Goal: Task Accomplishment & Management: Complete application form

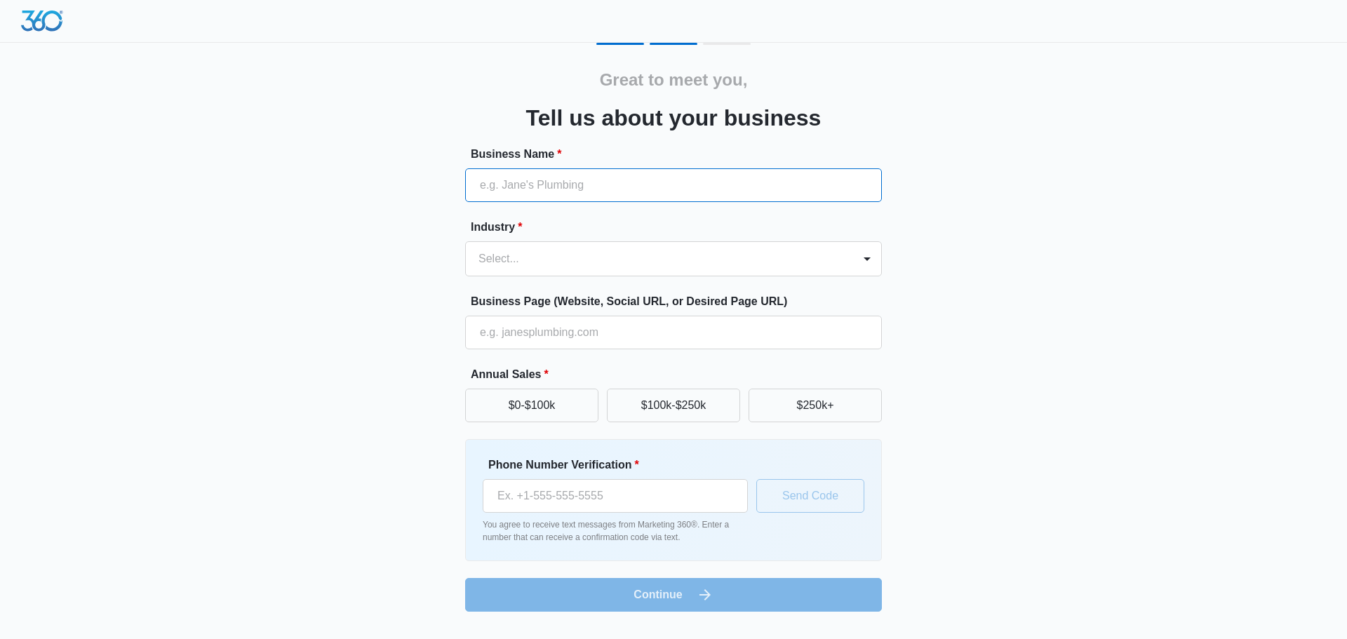
click at [624, 187] on input "Business Name *" at bounding box center [673, 185] width 417 height 34
type input "CFL Pro Cleaning Solutions"
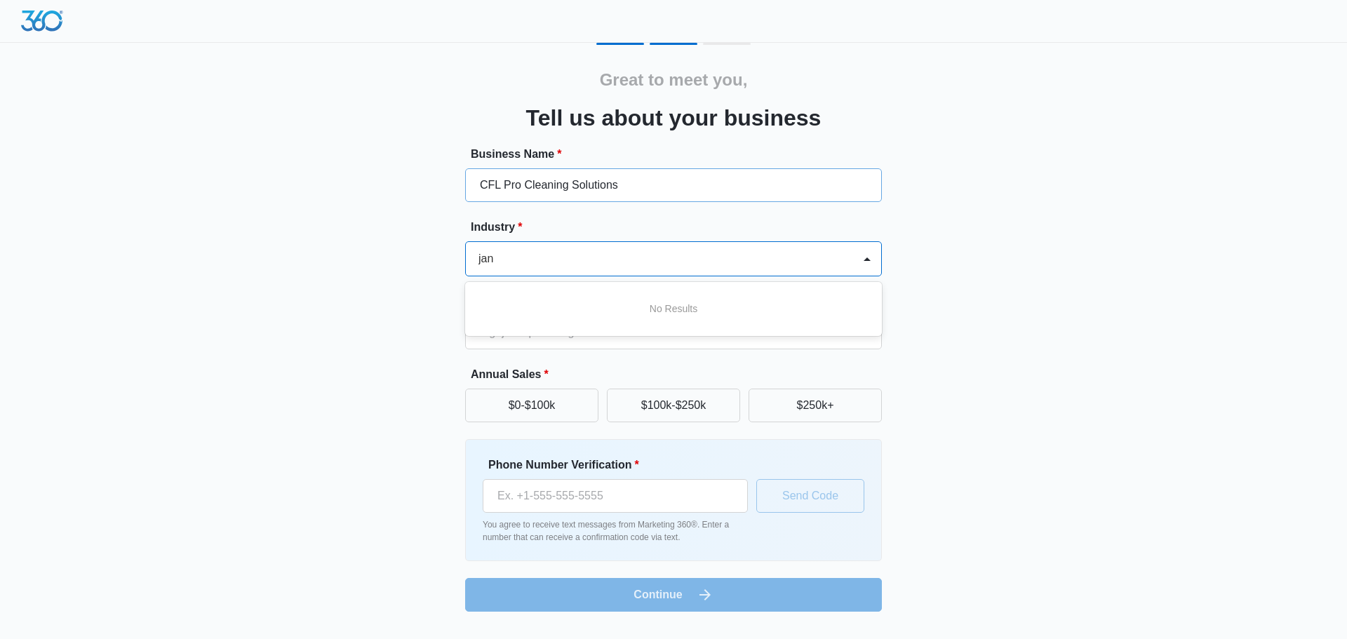
type input "jani"
click at [870, 264] on div at bounding box center [867, 259] width 22 height 22
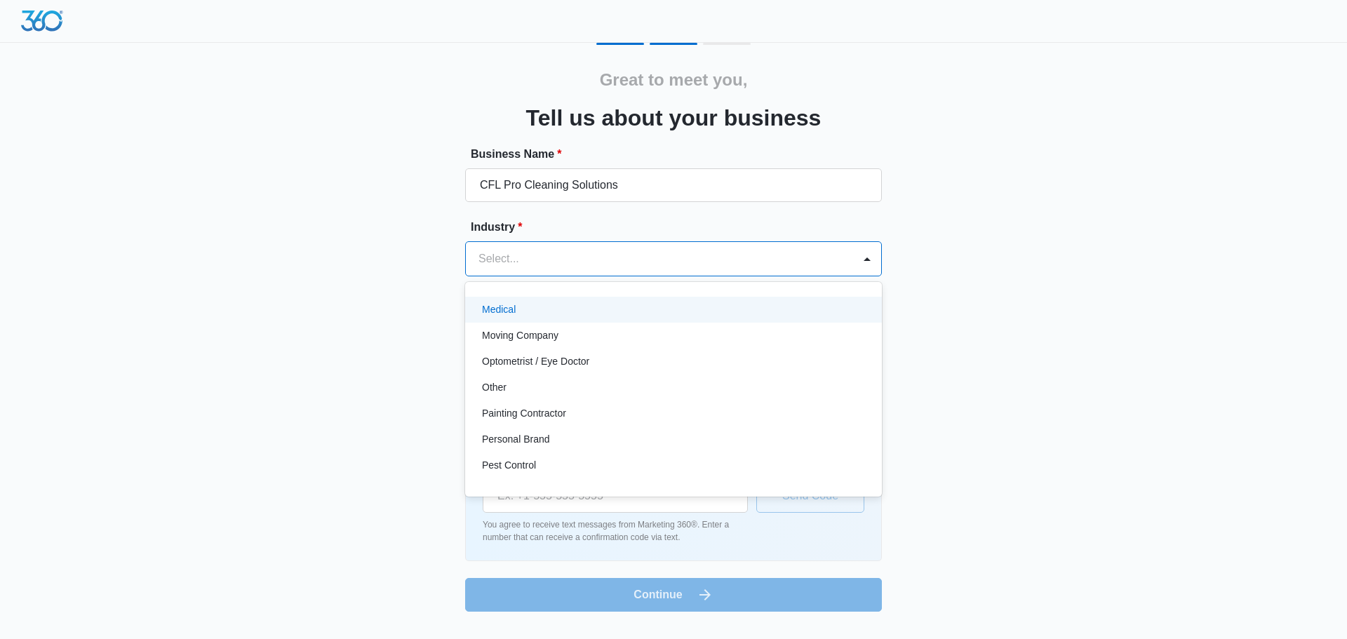
scroll to position [753, 0]
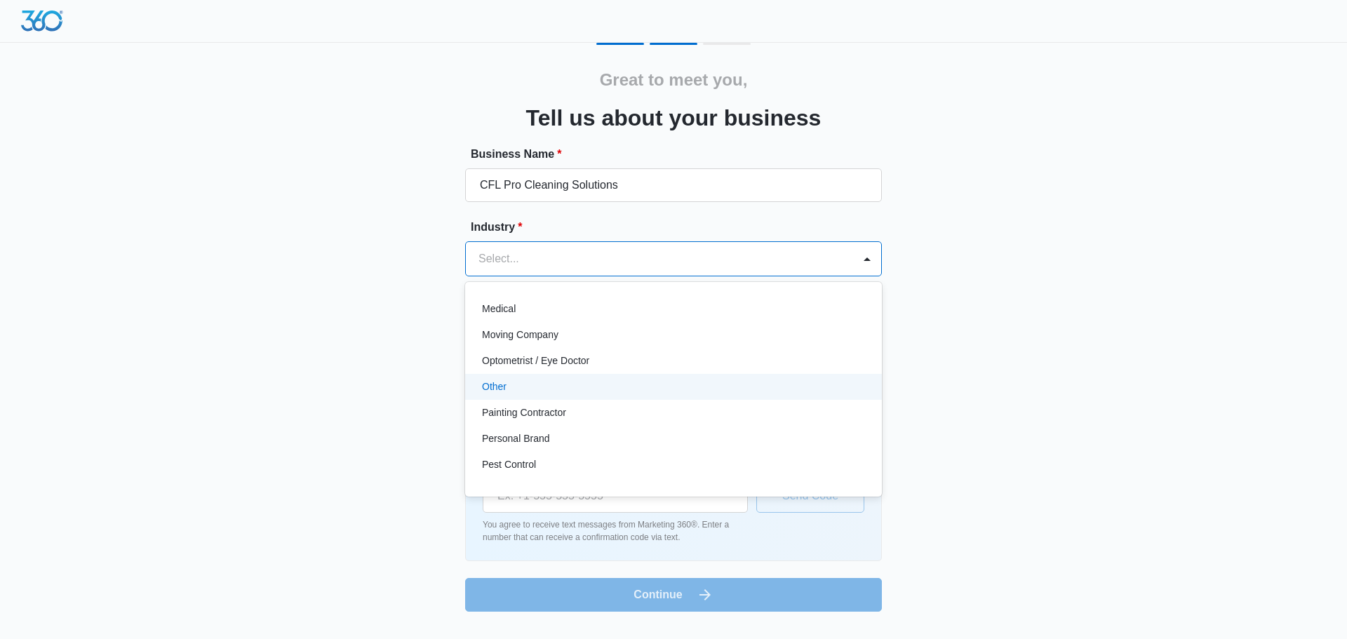
click at [528, 378] on div "Other" at bounding box center [673, 387] width 417 height 26
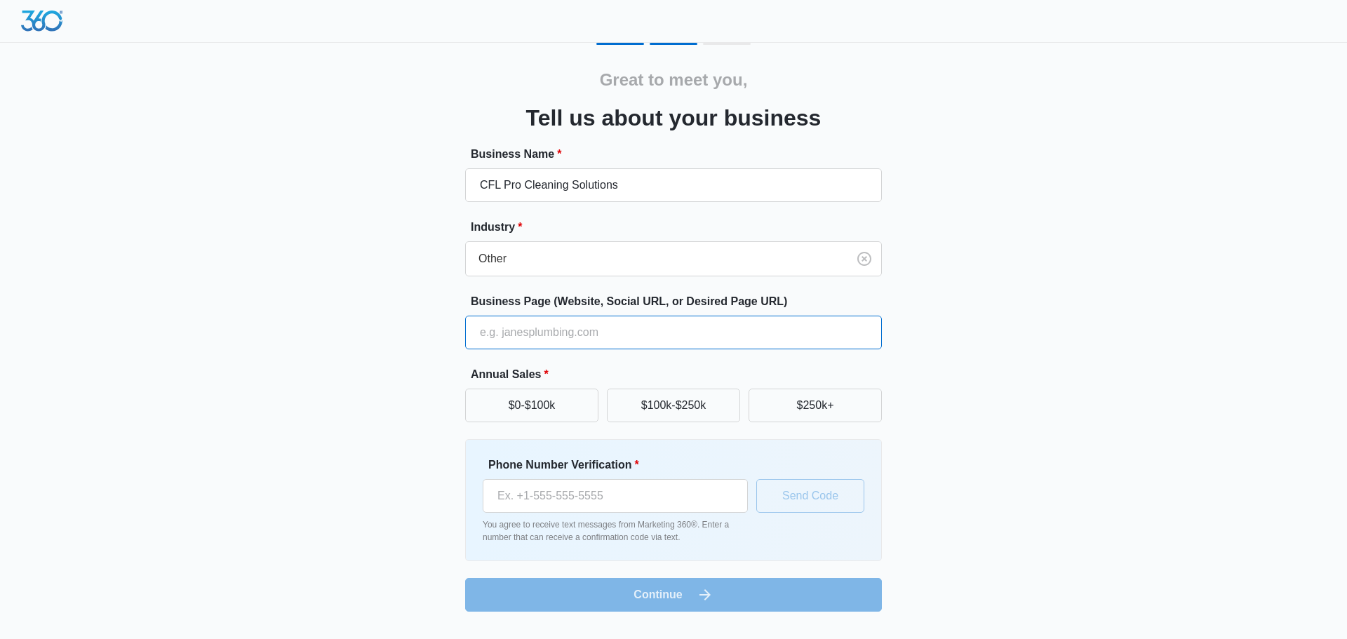
click at [534, 331] on input "Business Page (Website, Social URL, or Desired Page URL)" at bounding box center [673, 333] width 417 height 34
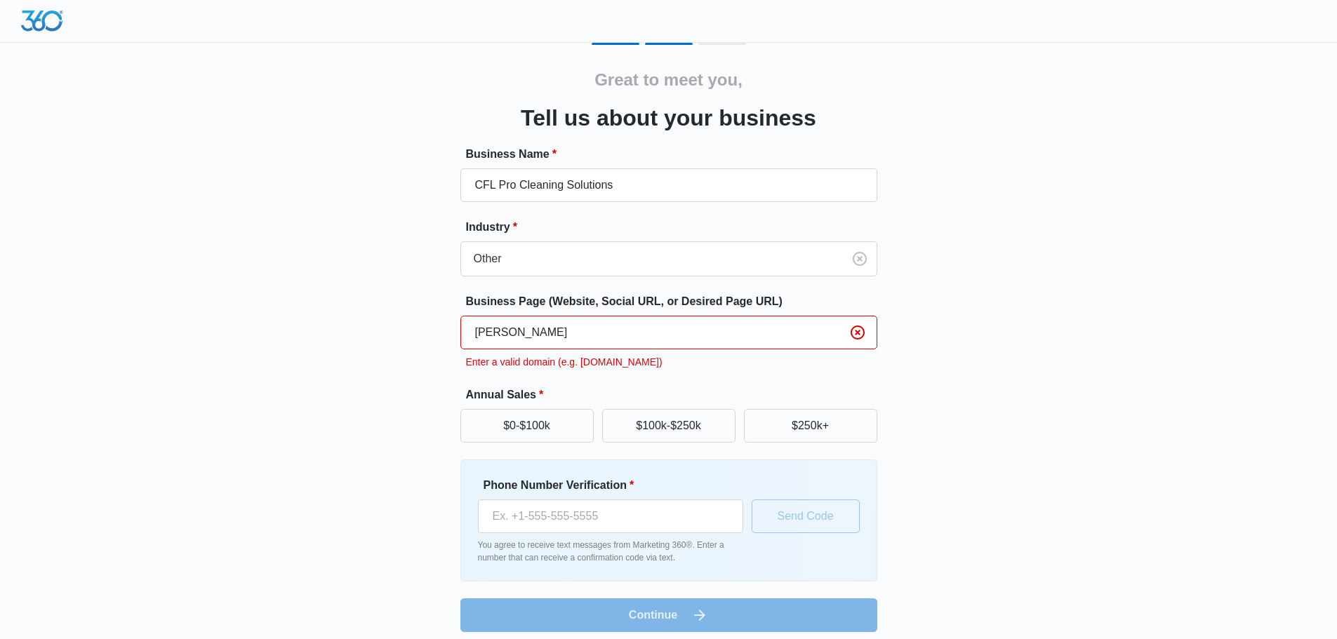
type input "J"
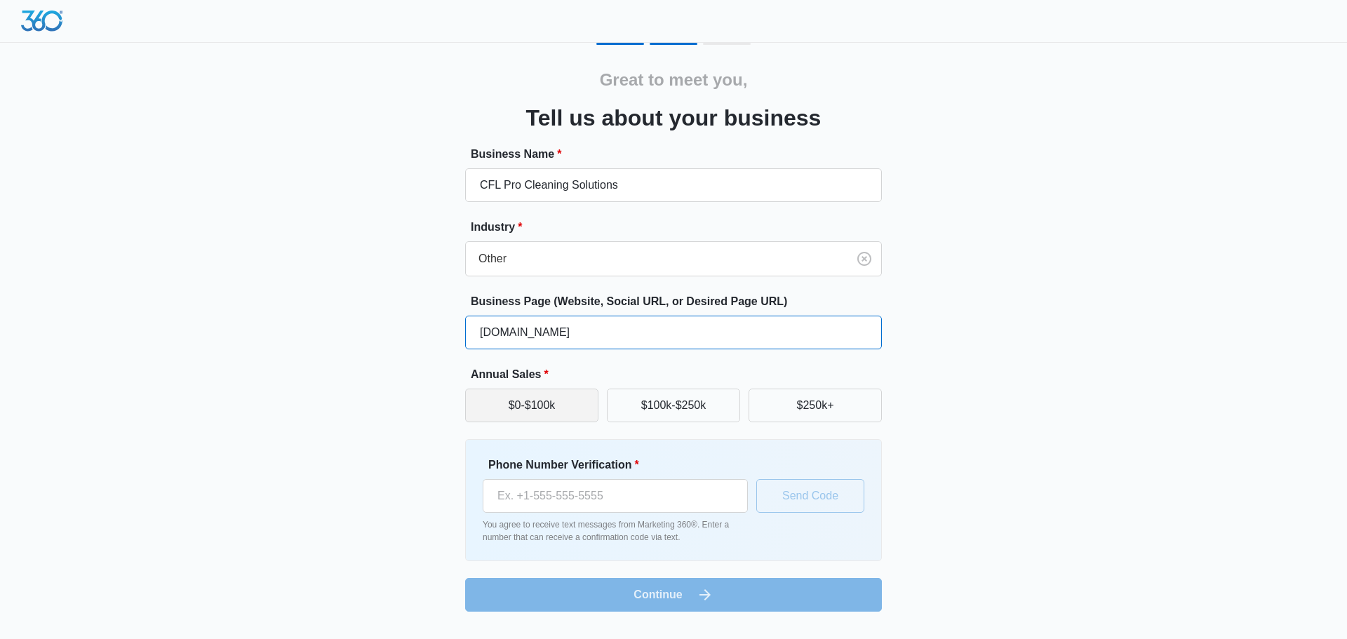
type input "[DOMAIN_NAME]"
click at [540, 401] on button "$0-$100k" at bounding box center [531, 406] width 133 height 34
click at [555, 483] on input "Phone Number Verification *" at bounding box center [615, 496] width 265 height 34
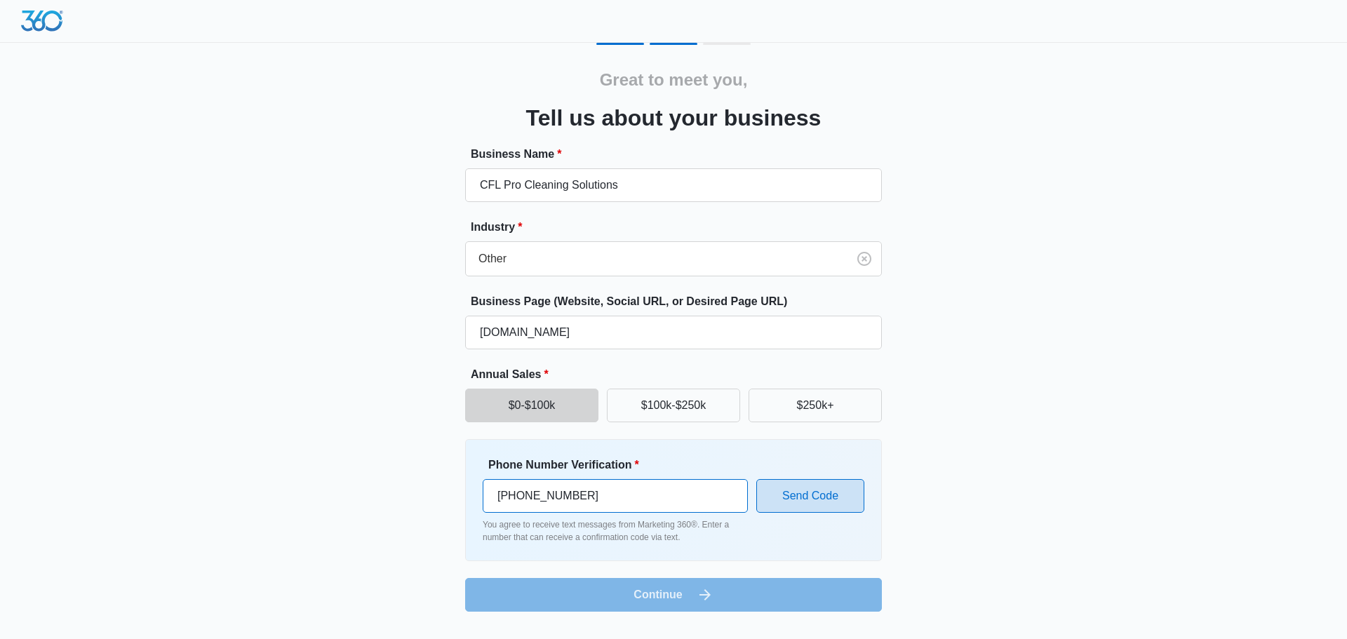
type input "[PHONE_NUMBER]"
click at [804, 487] on button "Send Code" at bounding box center [810, 496] width 108 height 34
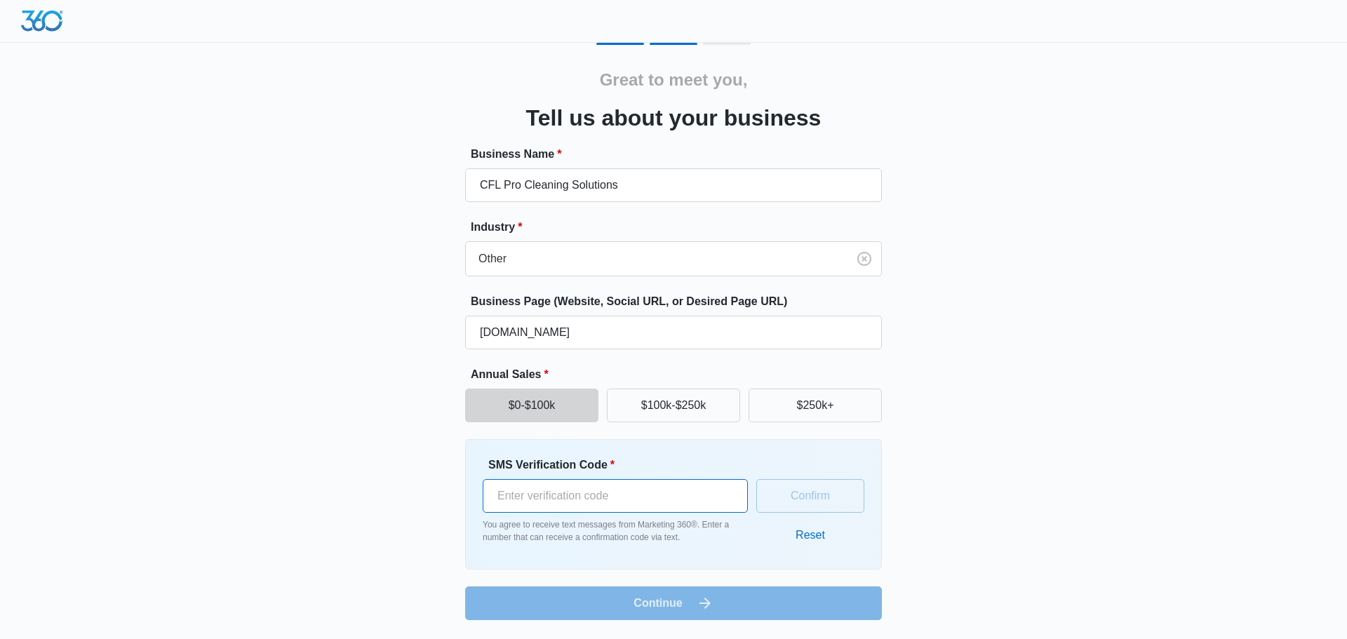
click at [663, 488] on input "SMS Verification Code *" at bounding box center [615, 496] width 265 height 34
type input "881783"
click at [820, 504] on button "Confirm" at bounding box center [810, 496] width 108 height 34
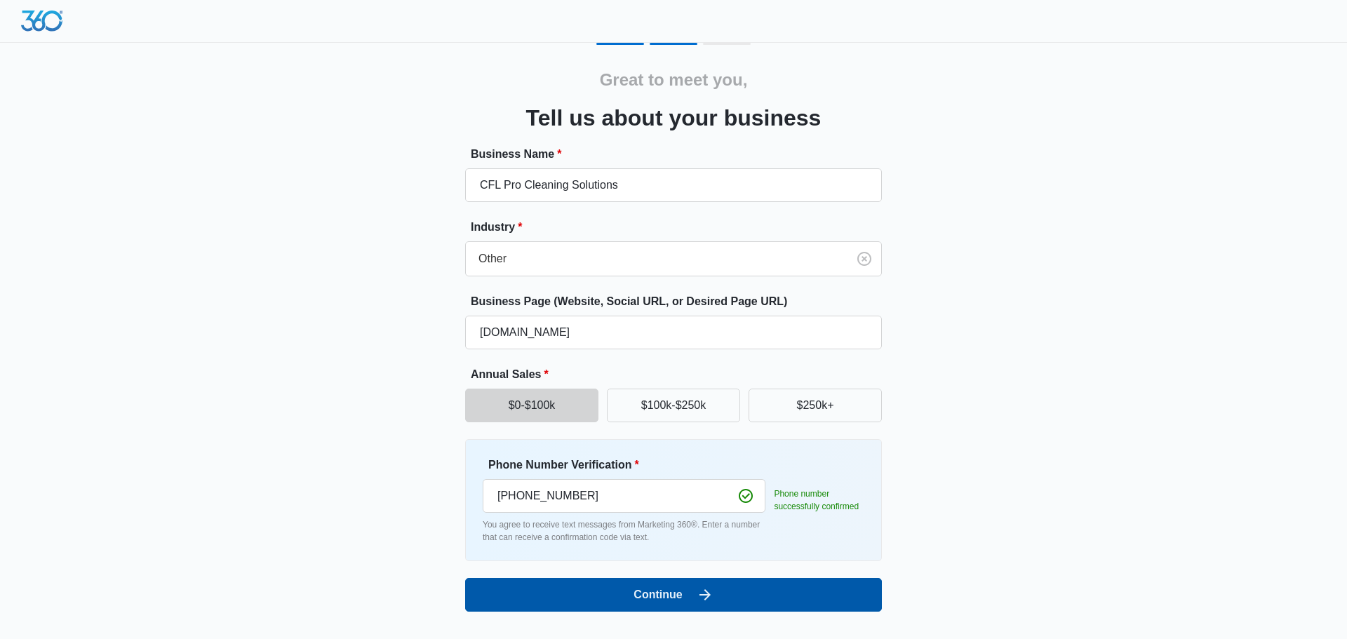
click at [774, 594] on button "Continue" at bounding box center [673, 595] width 417 height 34
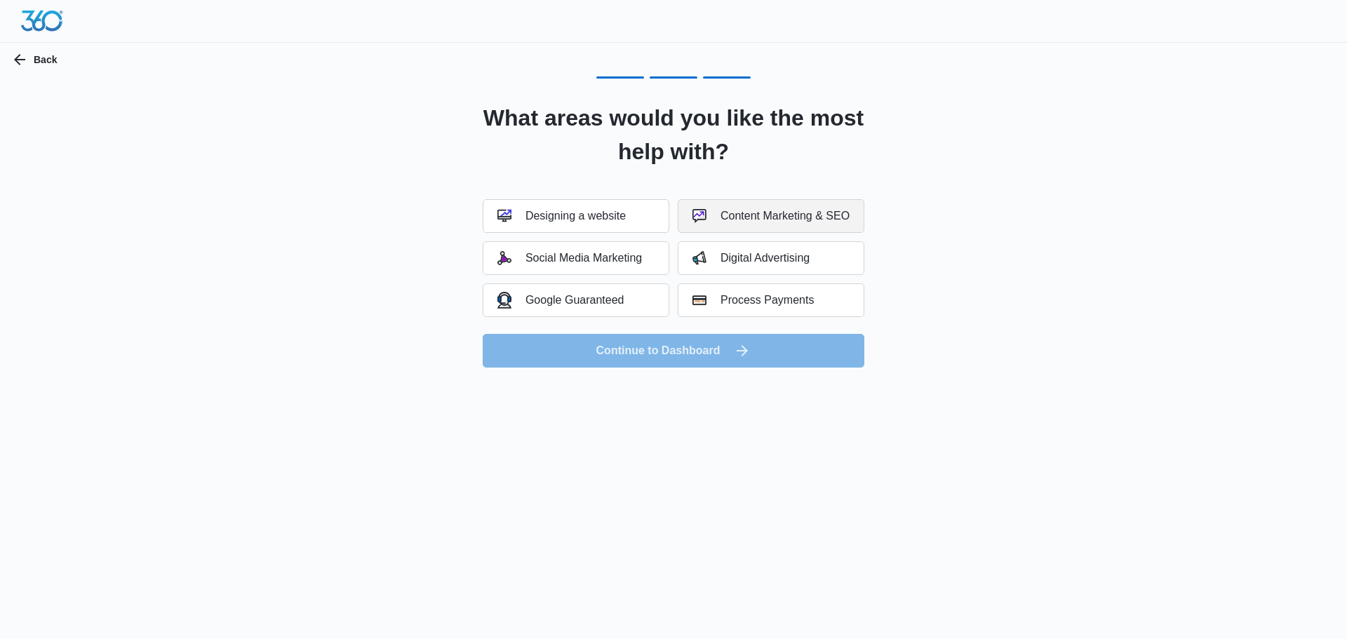
click at [774, 216] on div "Content Marketing & SEO" at bounding box center [770, 216] width 157 height 14
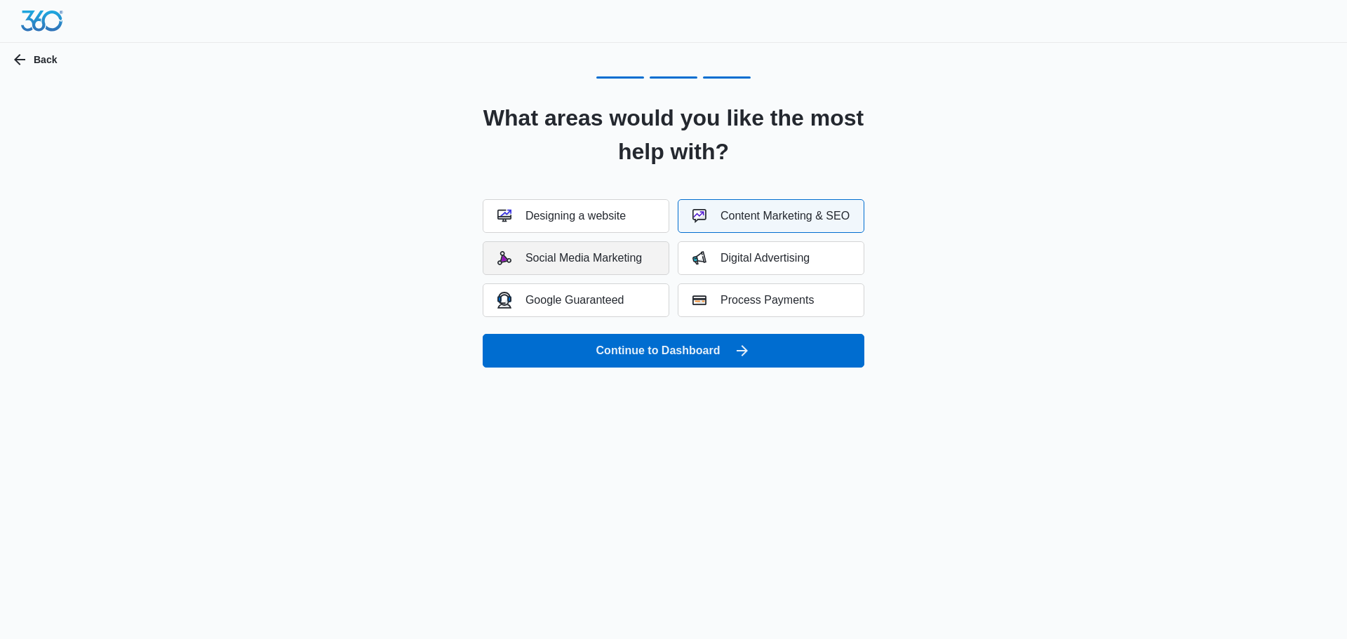
click at [632, 257] on div "Social Media Marketing" at bounding box center [569, 258] width 145 height 14
click at [631, 220] on button "Designing a website" at bounding box center [576, 216] width 187 height 34
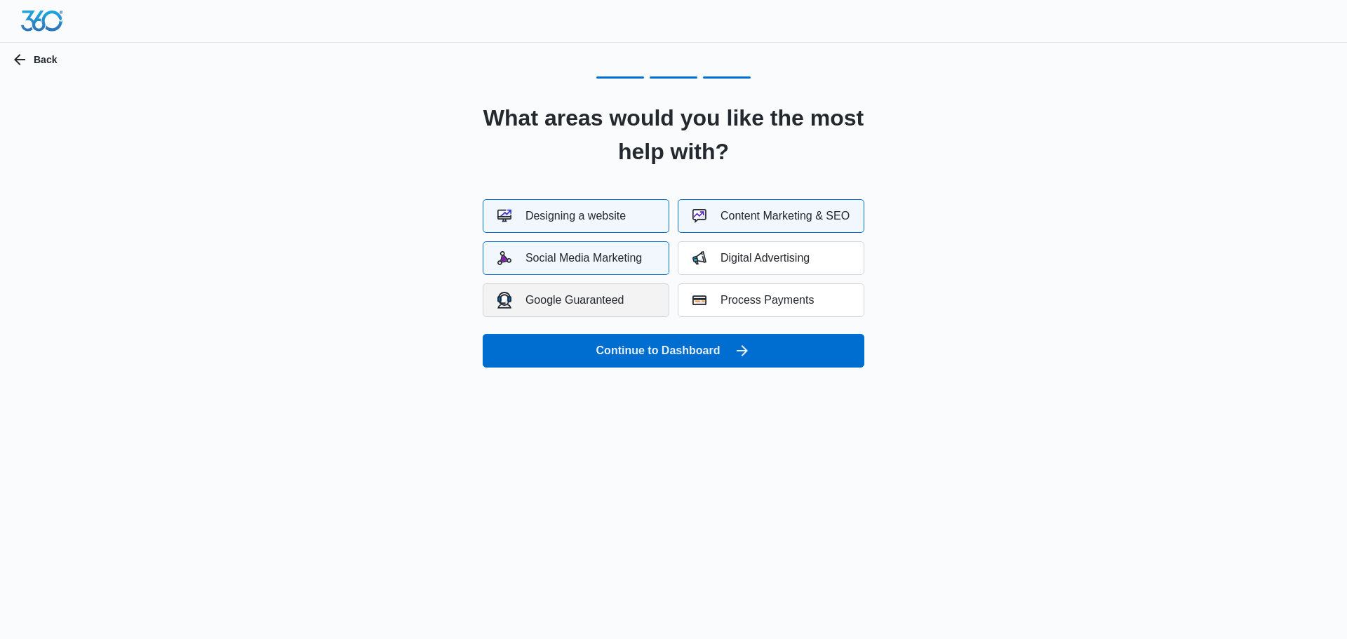
click at [625, 297] on button "Google Guaranteed" at bounding box center [576, 300] width 187 height 34
click at [739, 259] on div "Digital Advertising" at bounding box center [750, 258] width 117 height 14
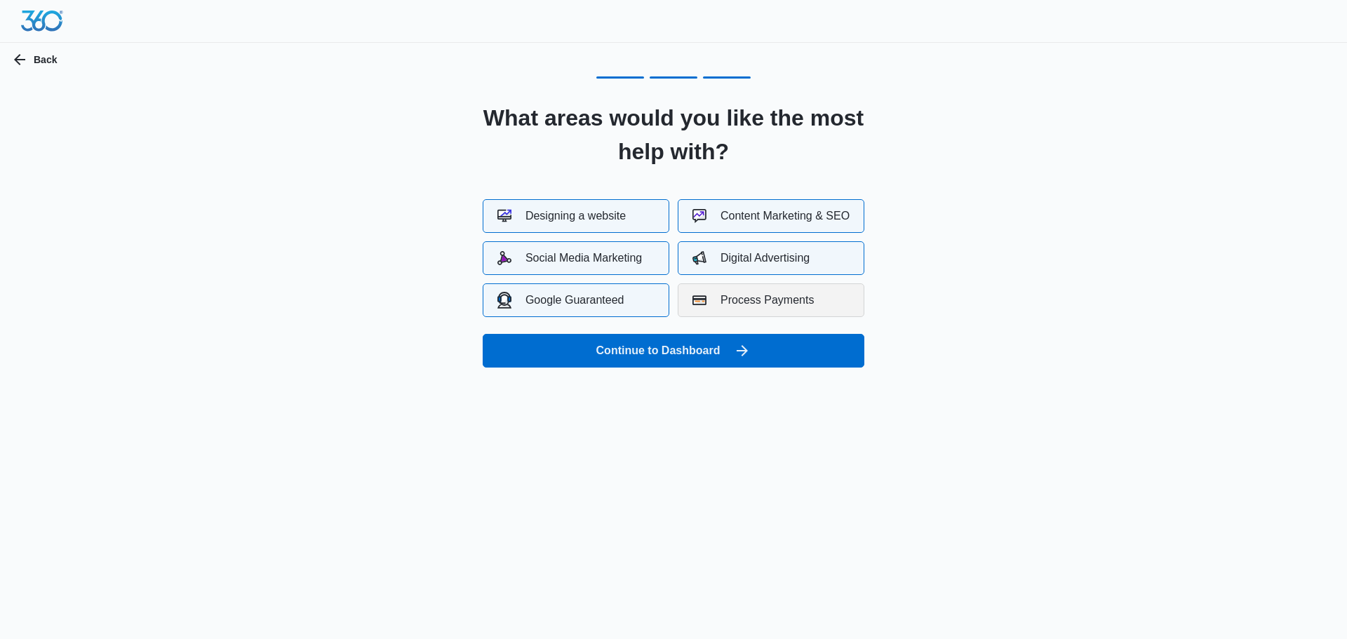
click at [739, 300] on div "Process Payments" at bounding box center [752, 300] width 121 height 14
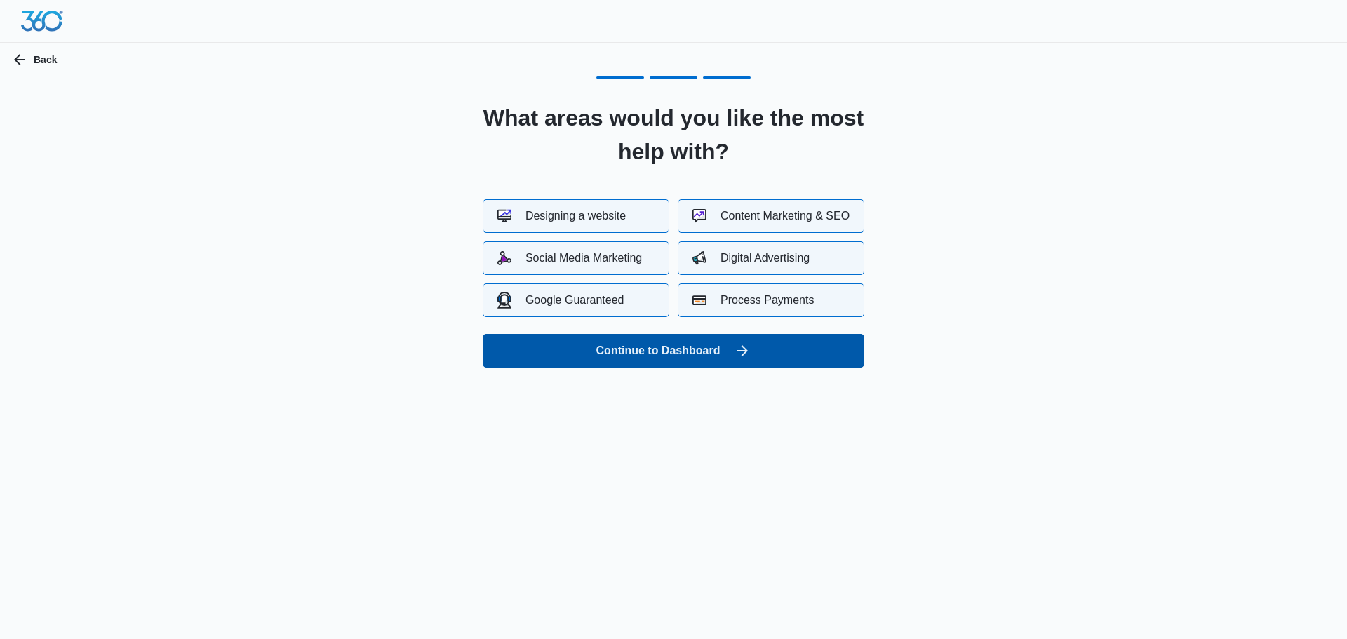
click at [702, 359] on button "Continue to Dashboard" at bounding box center [674, 351] width 382 height 34
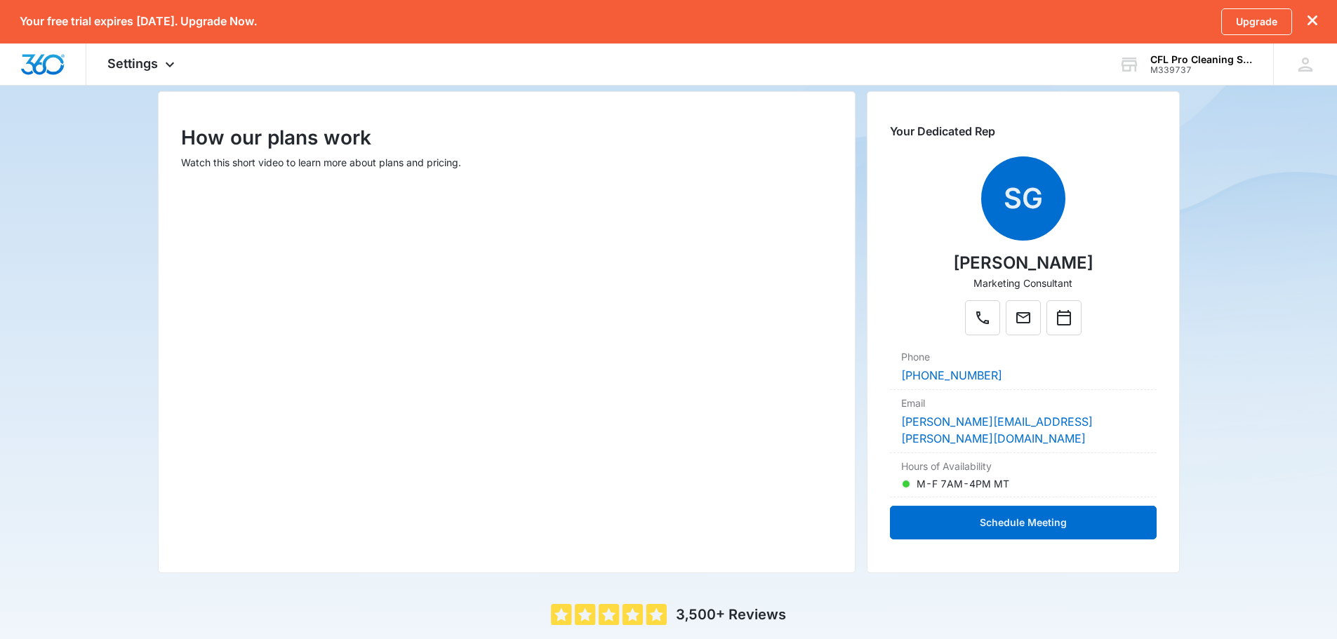
scroll to position [311, 0]
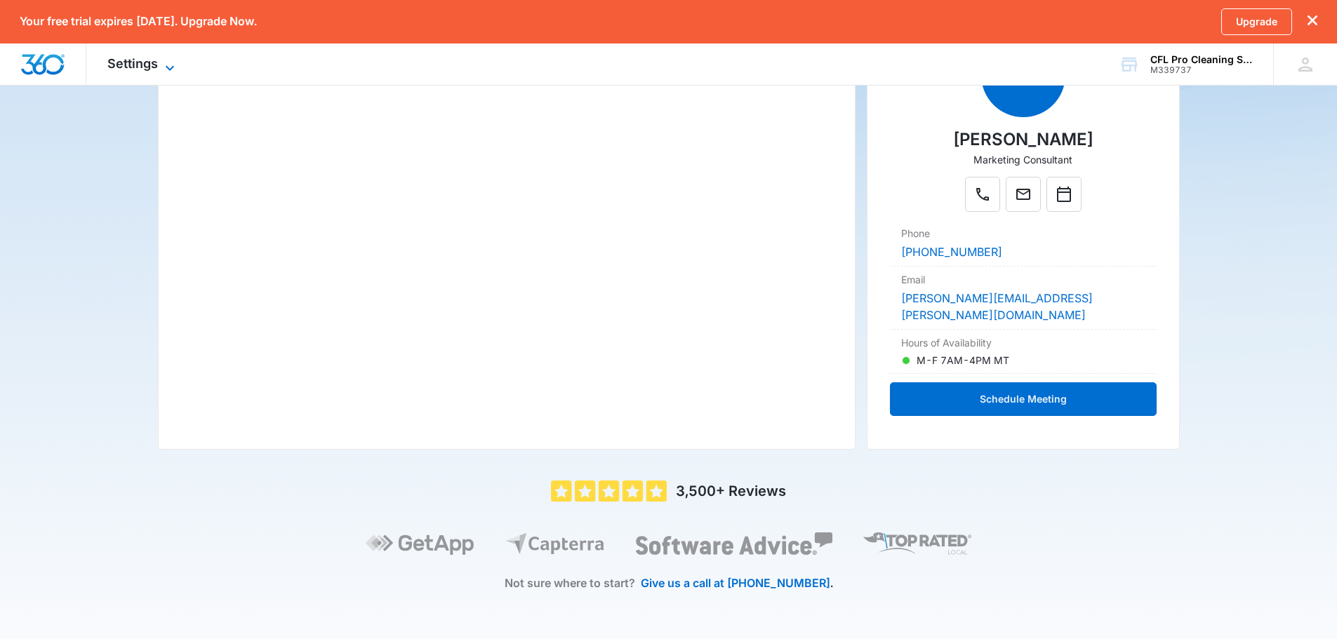
click at [171, 69] on icon at bounding box center [169, 68] width 17 height 17
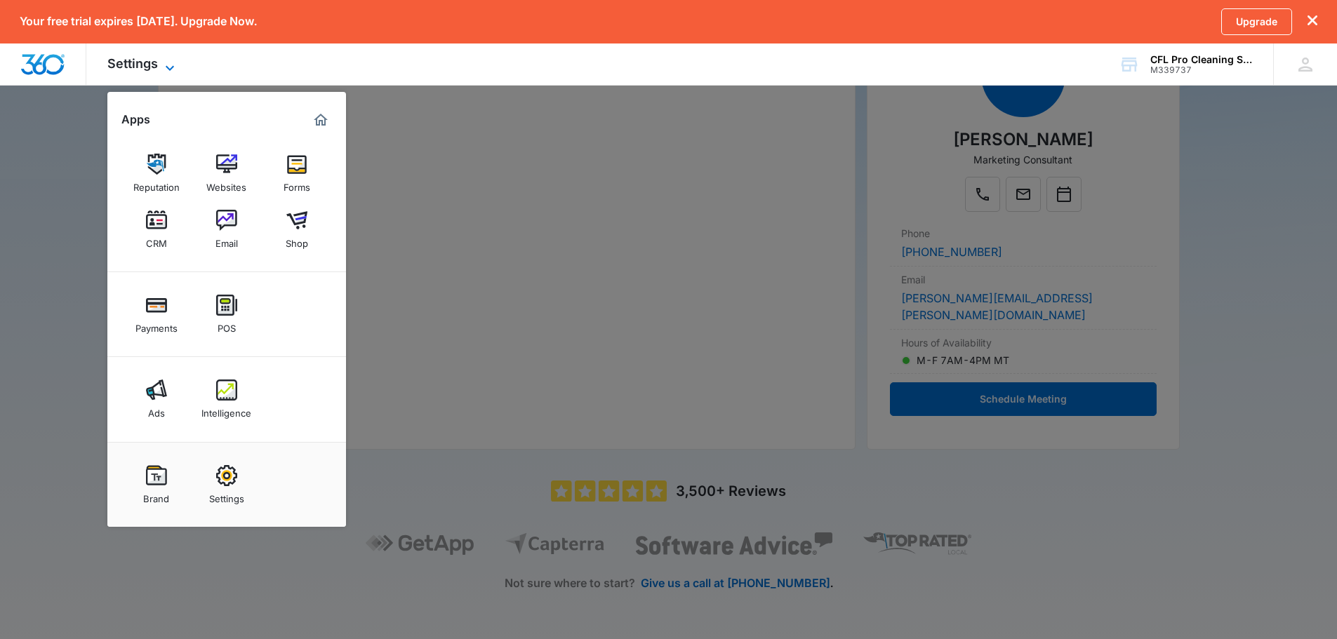
click at [171, 69] on icon at bounding box center [169, 68] width 17 height 17
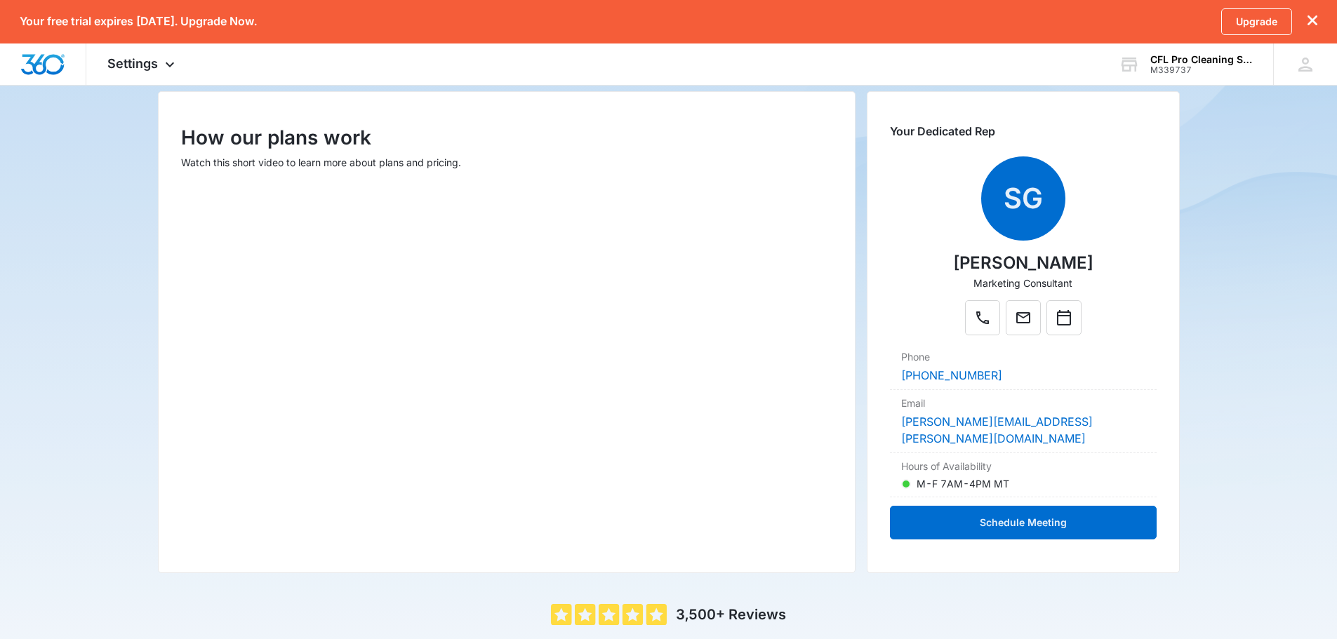
scroll to position [170, 0]
click at [1015, 511] on button "Schedule Meeting" at bounding box center [1023, 522] width 266 height 34
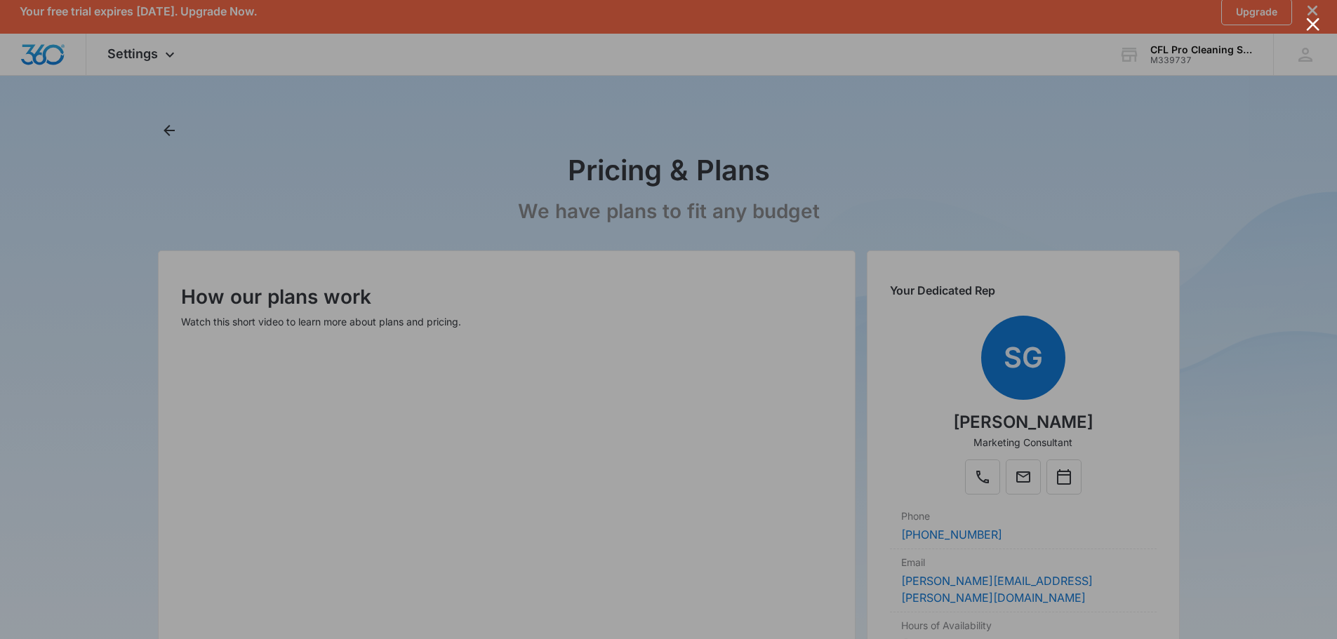
scroll to position [9, 0]
click at [1076, 158] on div at bounding box center [668, 319] width 1337 height 639
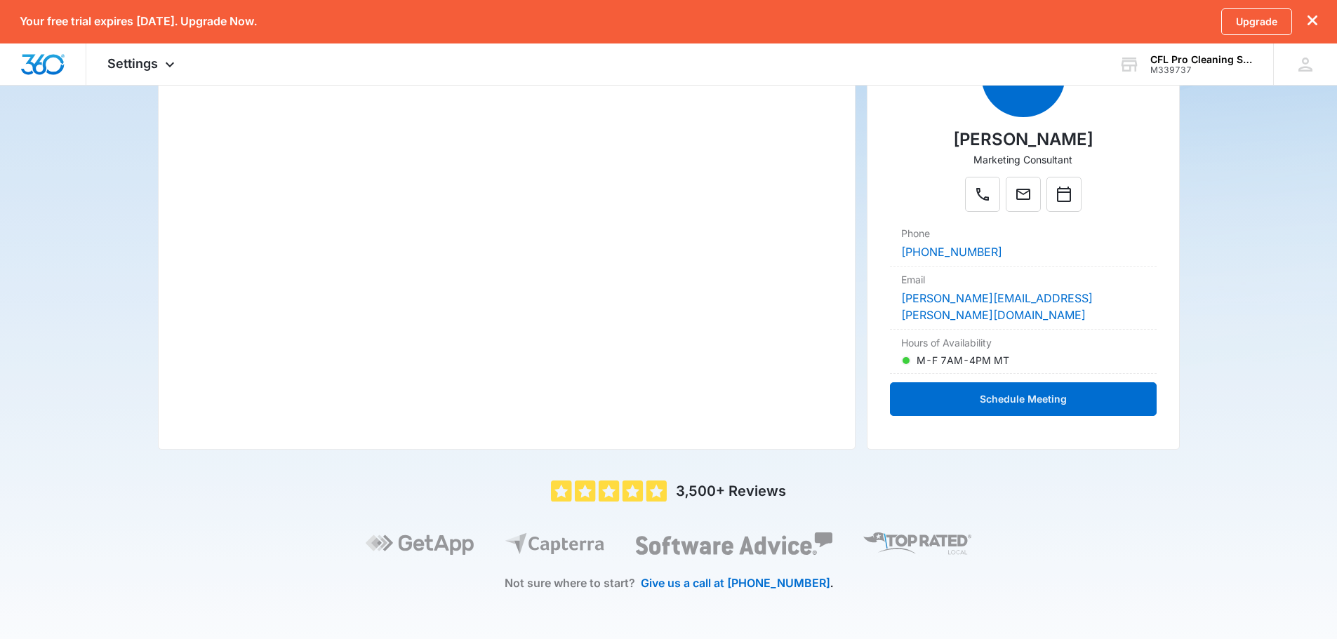
scroll to position [0, 0]
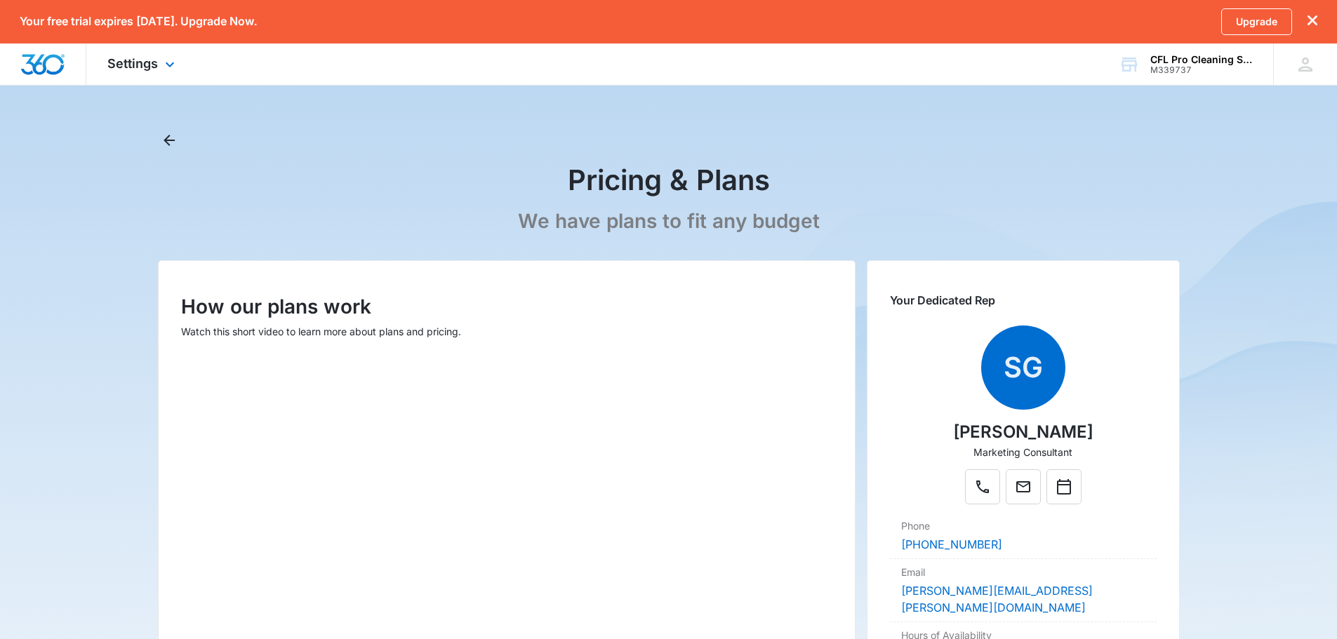
click at [51, 72] on img "Dashboard" at bounding box center [42, 64] width 45 height 21
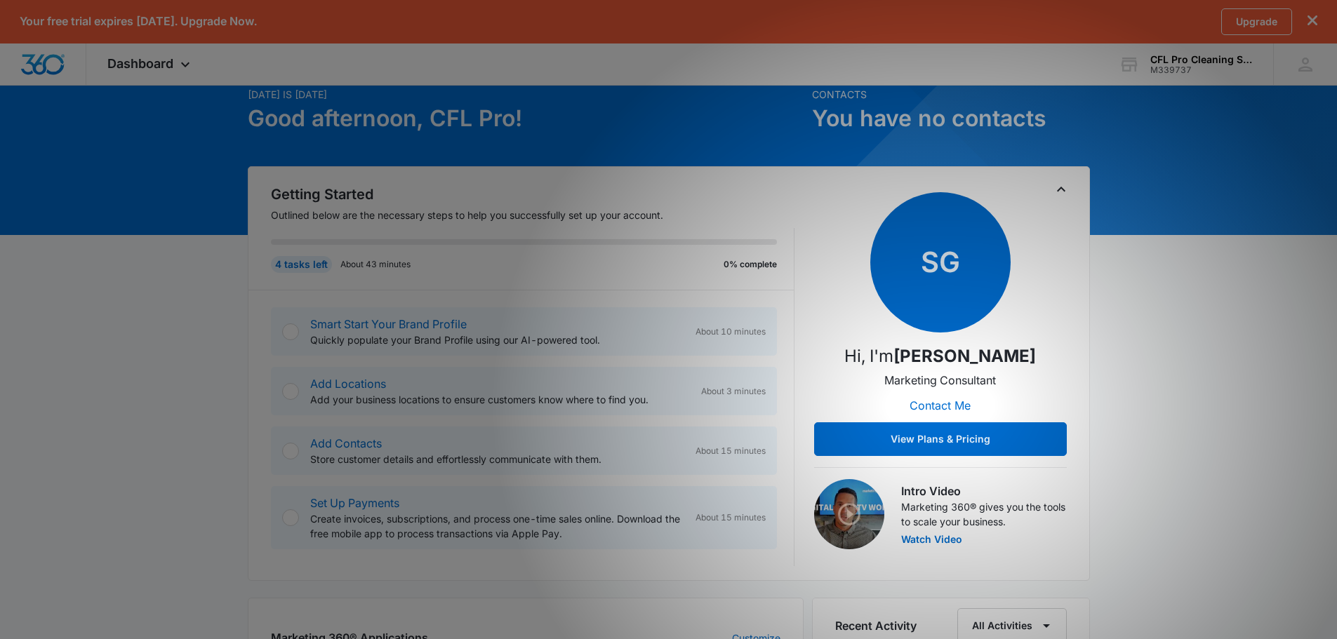
scroll to position [60, 0]
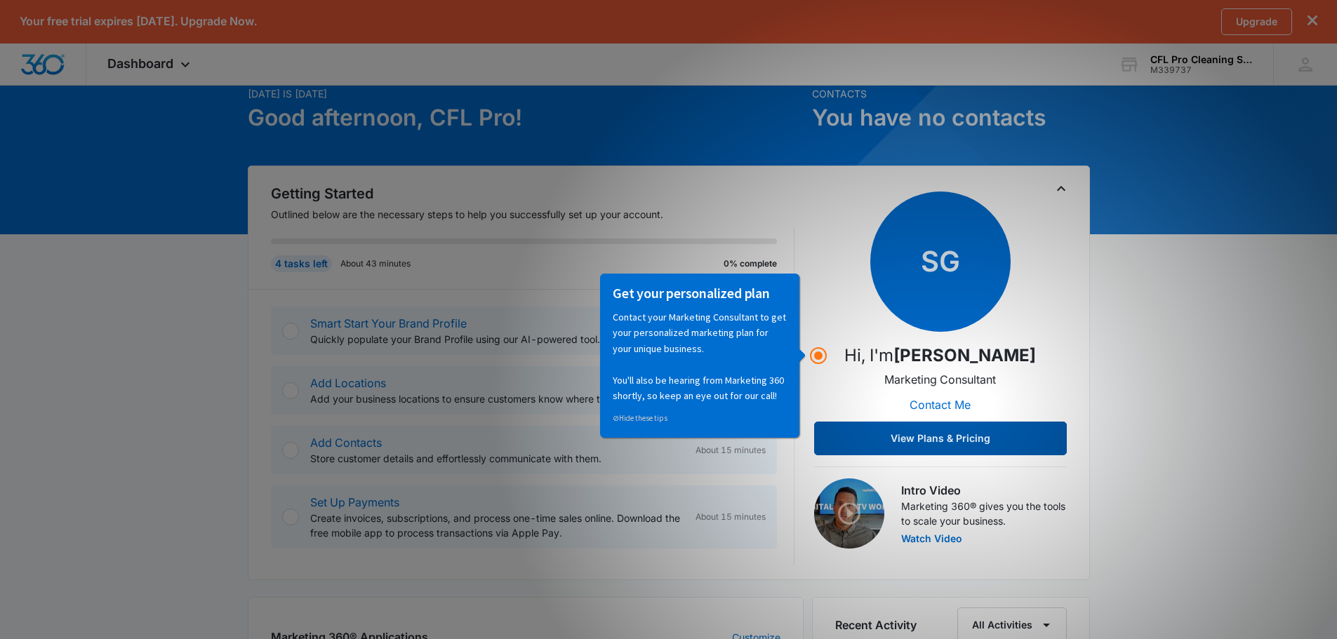
click at [956, 438] on button "View Plans & Pricing" at bounding box center [940, 439] width 253 height 34
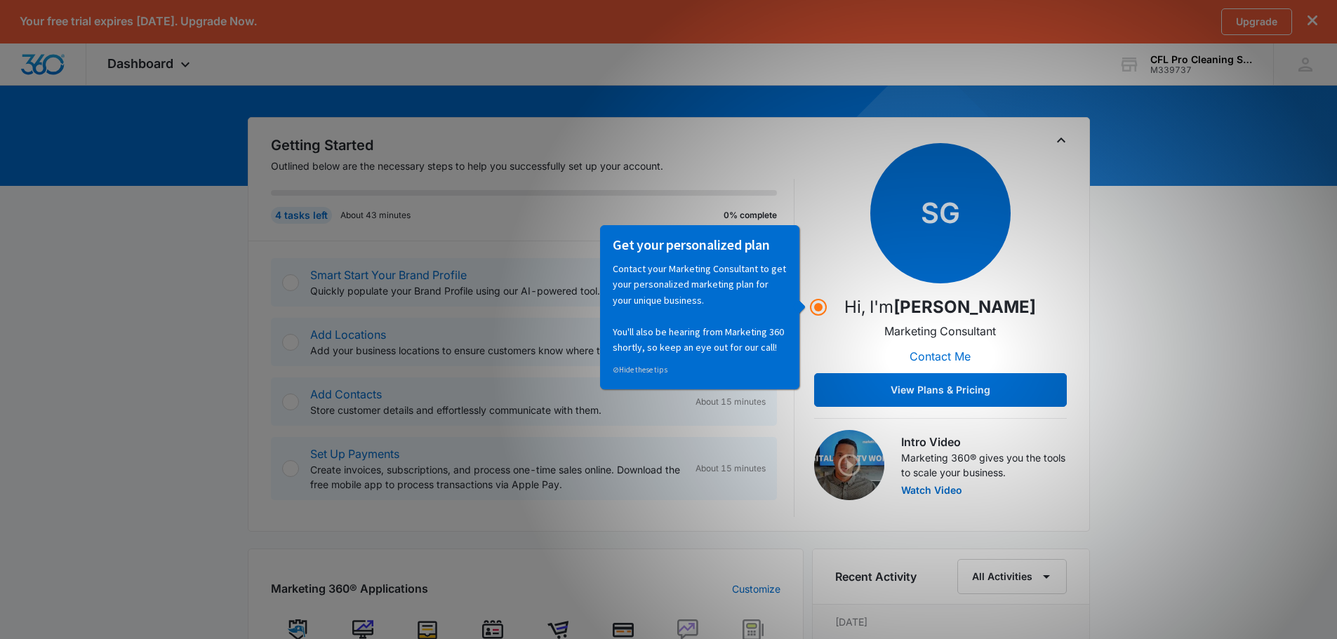
scroll to position [110, 0]
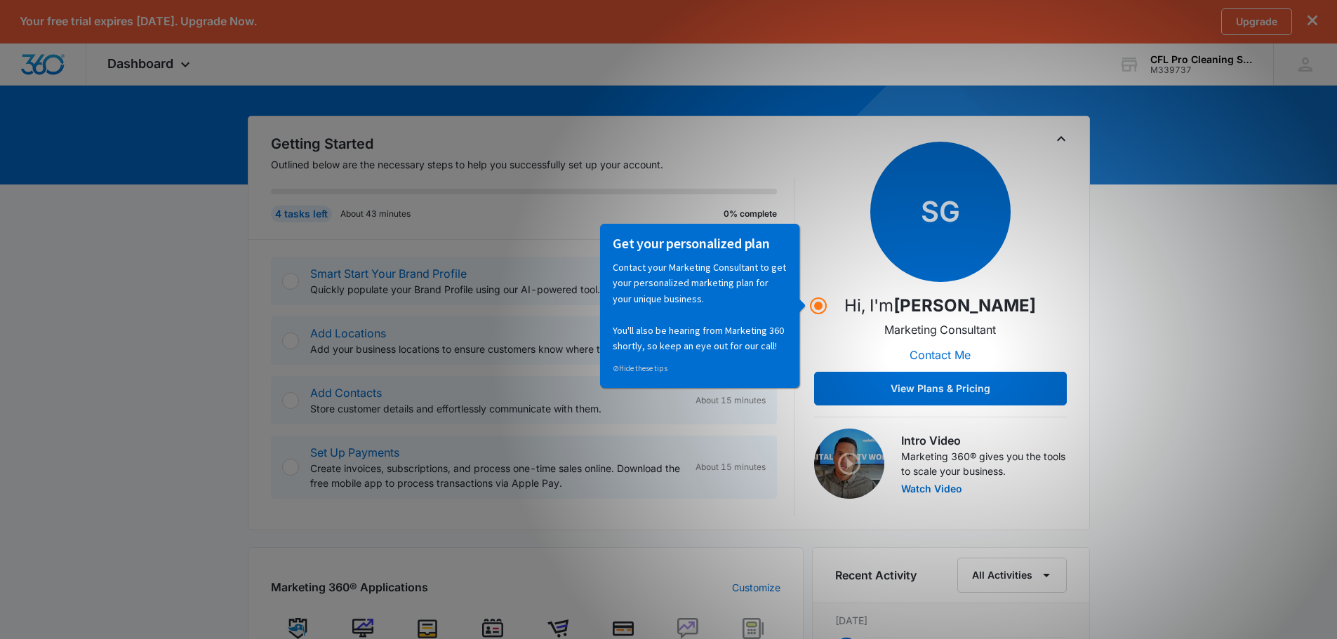
click at [464, 286] on p "Quickly populate your Brand Profile using our AI-powered tool." at bounding box center [497, 289] width 374 height 15
click at [304, 279] on div "Smart Start Your Brand Profile Quickly populate your Brand Profile using our AI…" at bounding box center [524, 281] width 506 height 48
click at [819, 303] on circle "Hotspot (open by clicking or pressing space/enter)" at bounding box center [818, 306] width 13 height 13
click at [638, 363] on link "⊘ Hide these tips" at bounding box center [639, 368] width 55 height 10
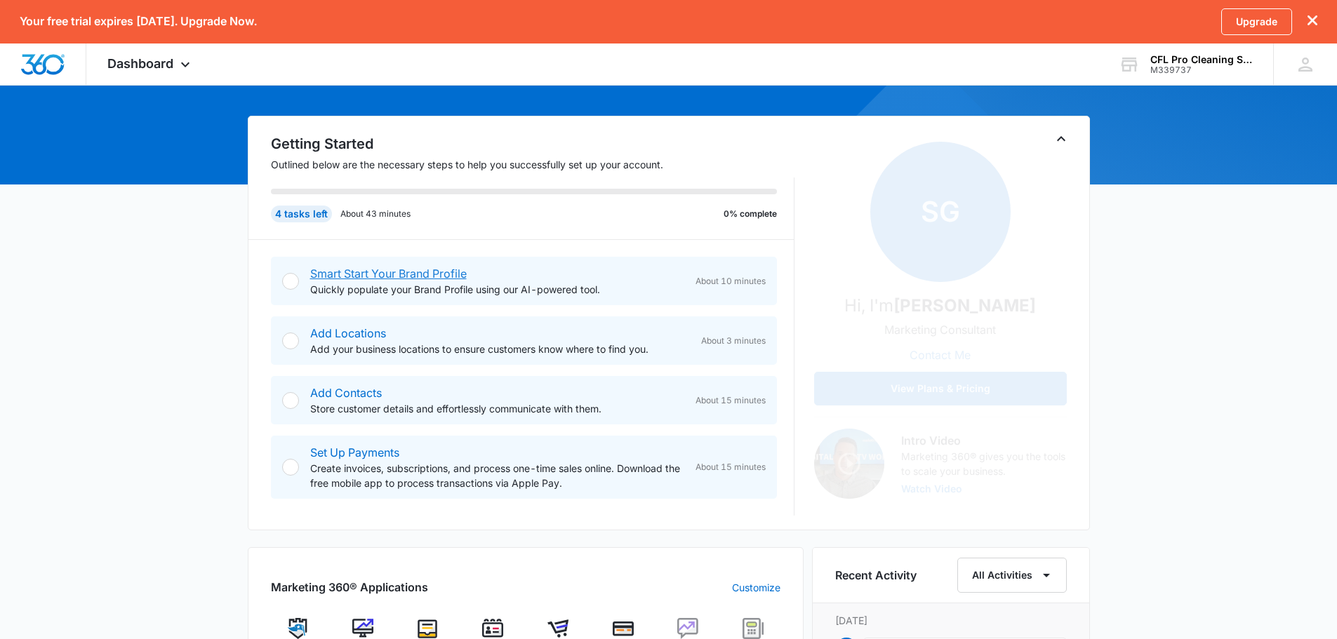
click at [447, 276] on link "Smart Start Your Brand Profile" at bounding box center [388, 274] width 156 height 14
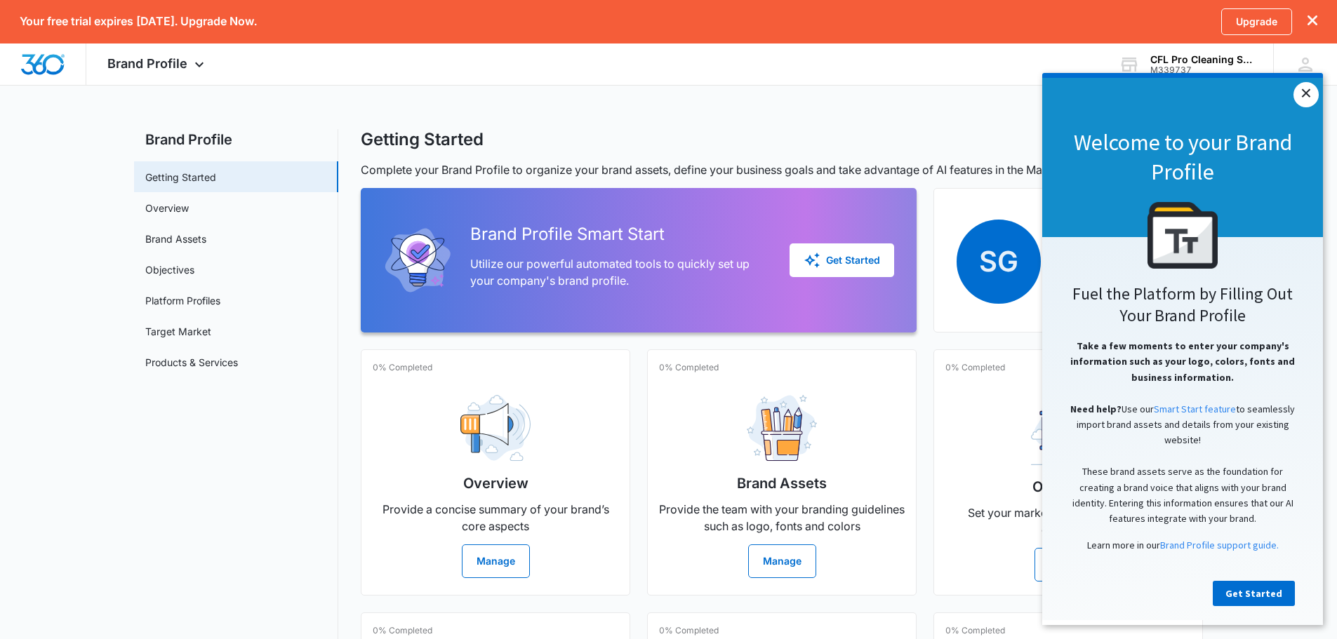
click at [1305, 100] on link "×" at bounding box center [1305, 94] width 25 height 25
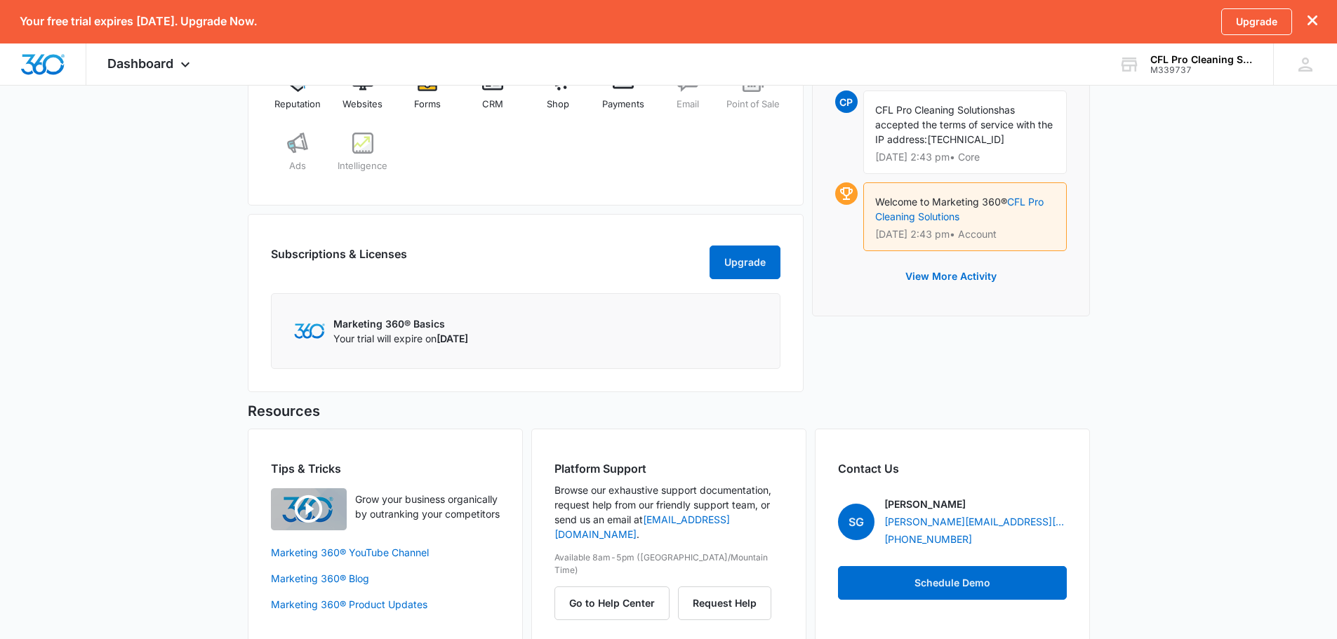
scroll to position [692, 0]
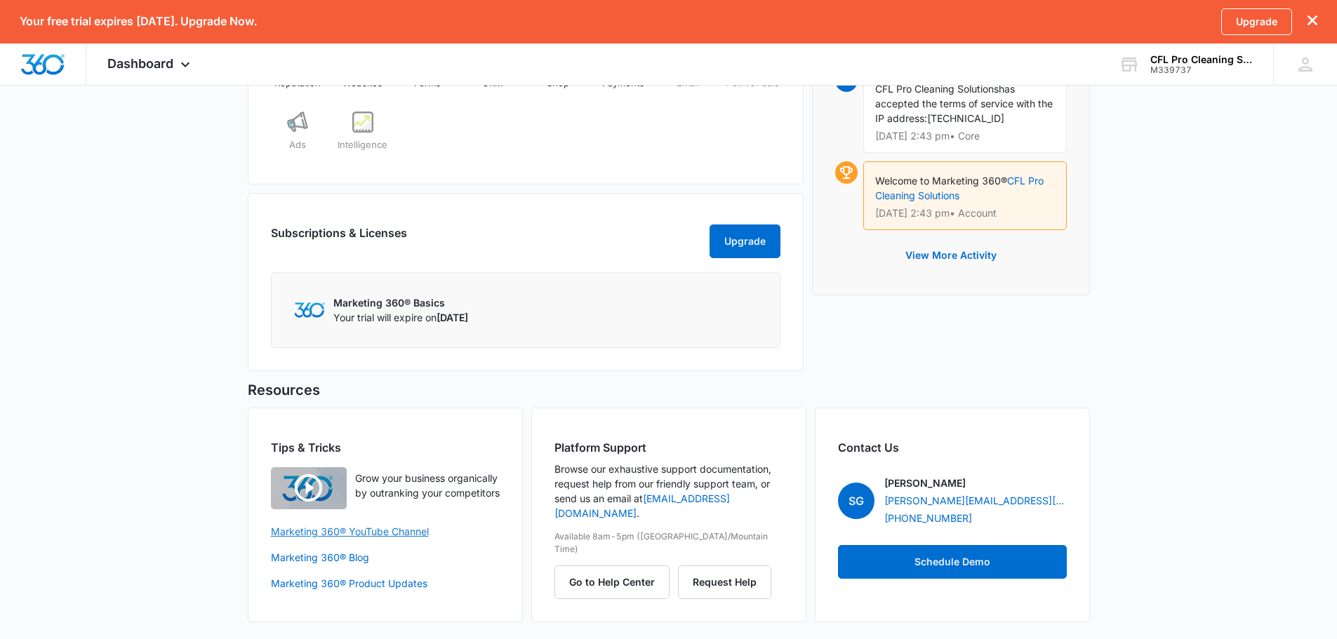
click at [373, 536] on link "Marketing 360® YouTube Channel" at bounding box center [385, 531] width 229 height 15
